Goal: Navigation & Orientation: Go to known website

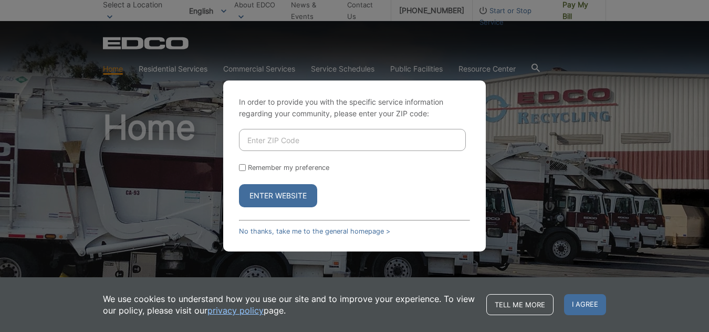
click at [59, 87] on div "In order to provide you with the specific service information regarding your co…" at bounding box center [354, 166] width 709 height 332
